Goal: Download file/media

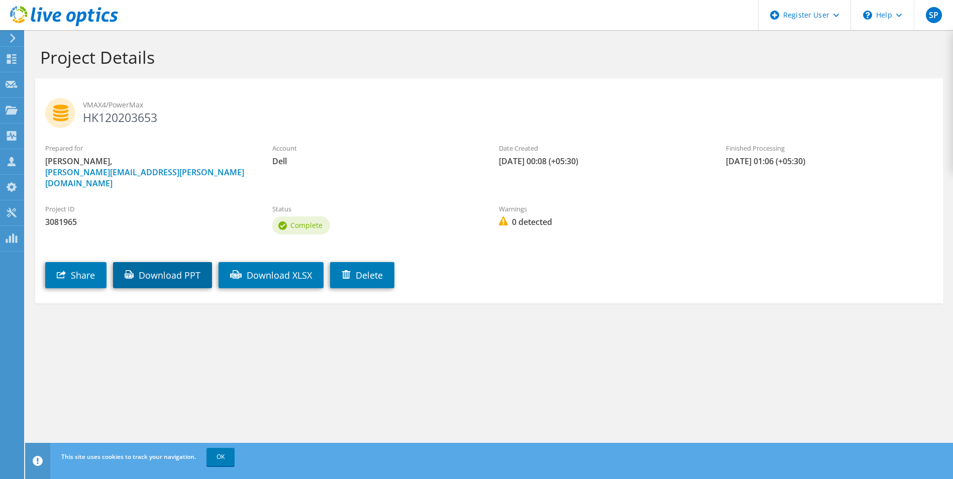
click at [158, 262] on link "Download PPT" at bounding box center [162, 275] width 99 height 26
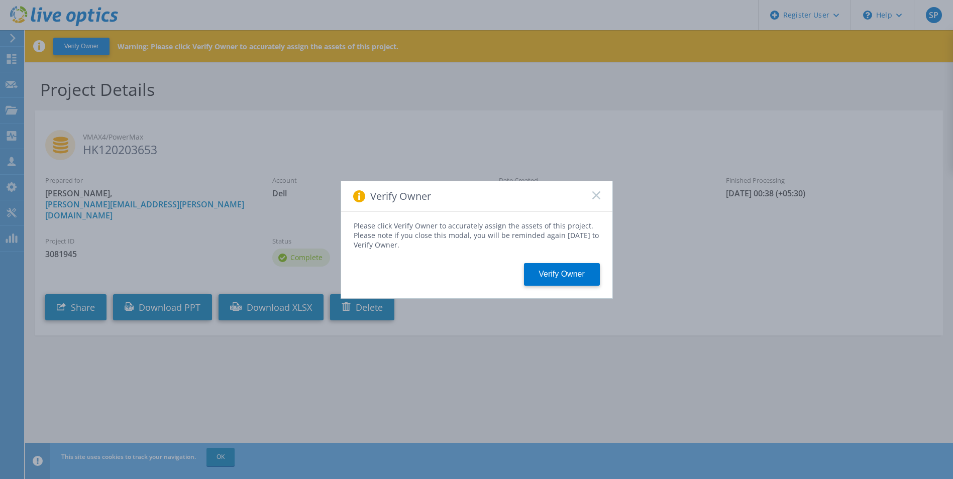
click at [599, 191] on icon at bounding box center [596, 195] width 8 height 8
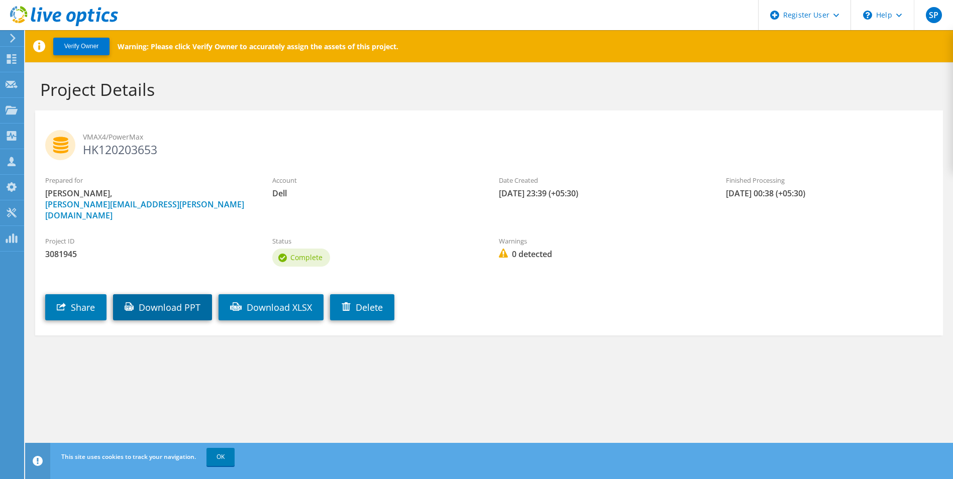
click at [209, 296] on link "Download PPT" at bounding box center [162, 307] width 99 height 26
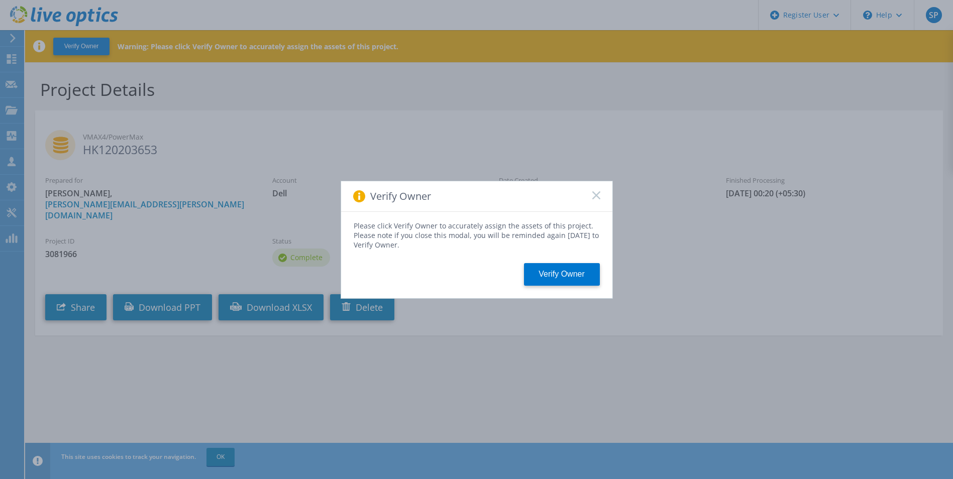
click at [596, 194] on icon at bounding box center [596, 195] width 8 height 8
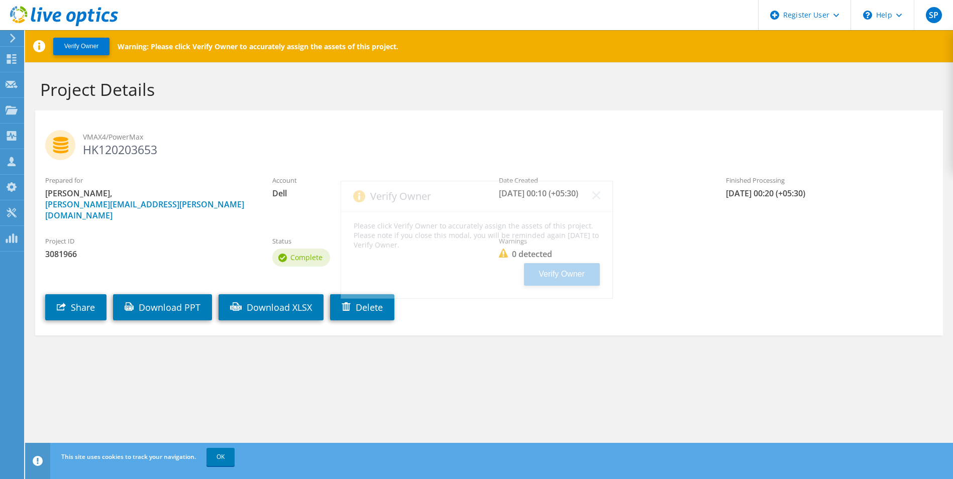
click at [219, 301] on div "Share Download PPT Download XLSX [GEOGRAPHIC_DATA]" at bounding box center [499, 299] width 928 height 51
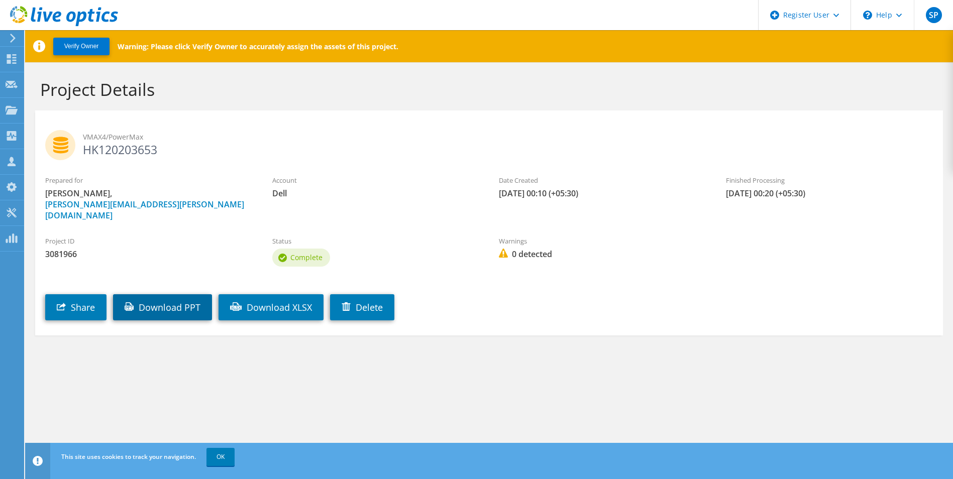
click at [194, 297] on link "Download PPT" at bounding box center [162, 307] width 99 height 26
click at [695, 341] on section "Project Details VMAX4/PowerMax HK120203653 Prepared for [PERSON_NAME], [PERSON_…" at bounding box center [489, 229] width 928 height 334
